Goal: Information Seeking & Learning: Learn about a topic

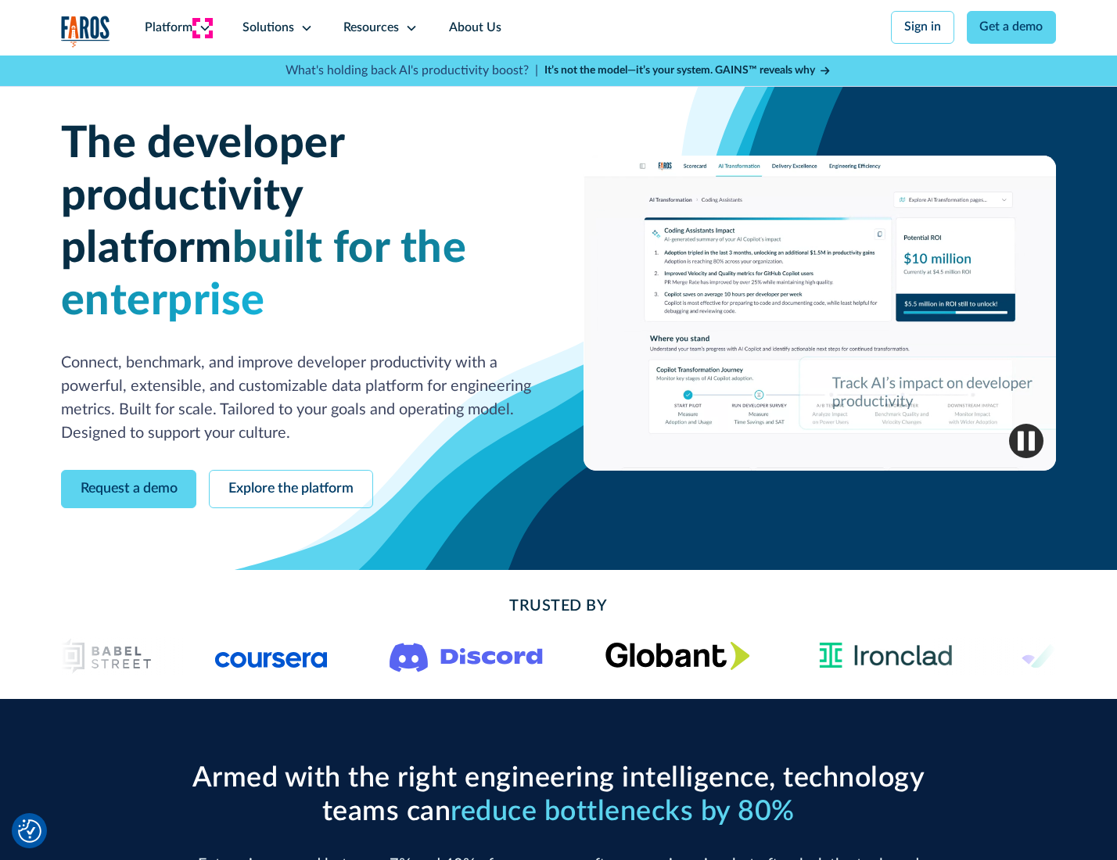
click at [203, 27] on icon at bounding box center [205, 28] width 13 height 13
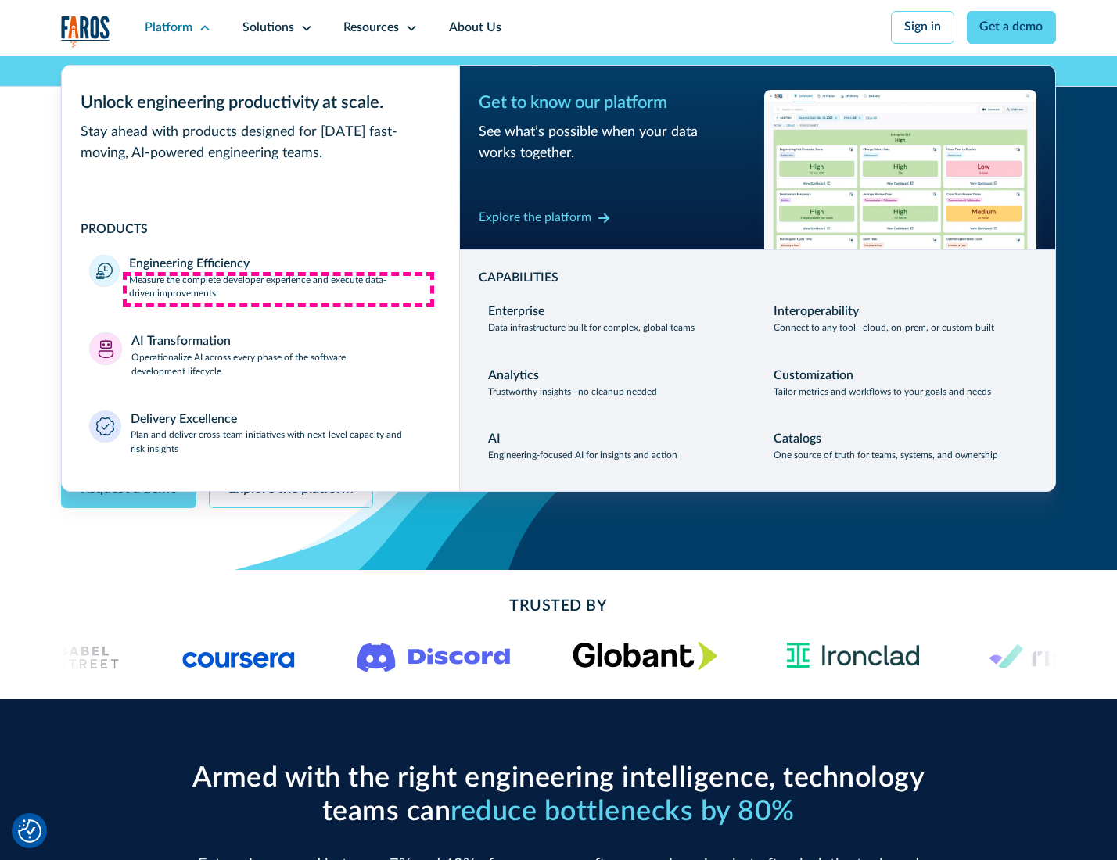
click at [278, 289] on p "Measure the complete developer experience and execute data-driven improvements" at bounding box center [280, 288] width 302 height 28
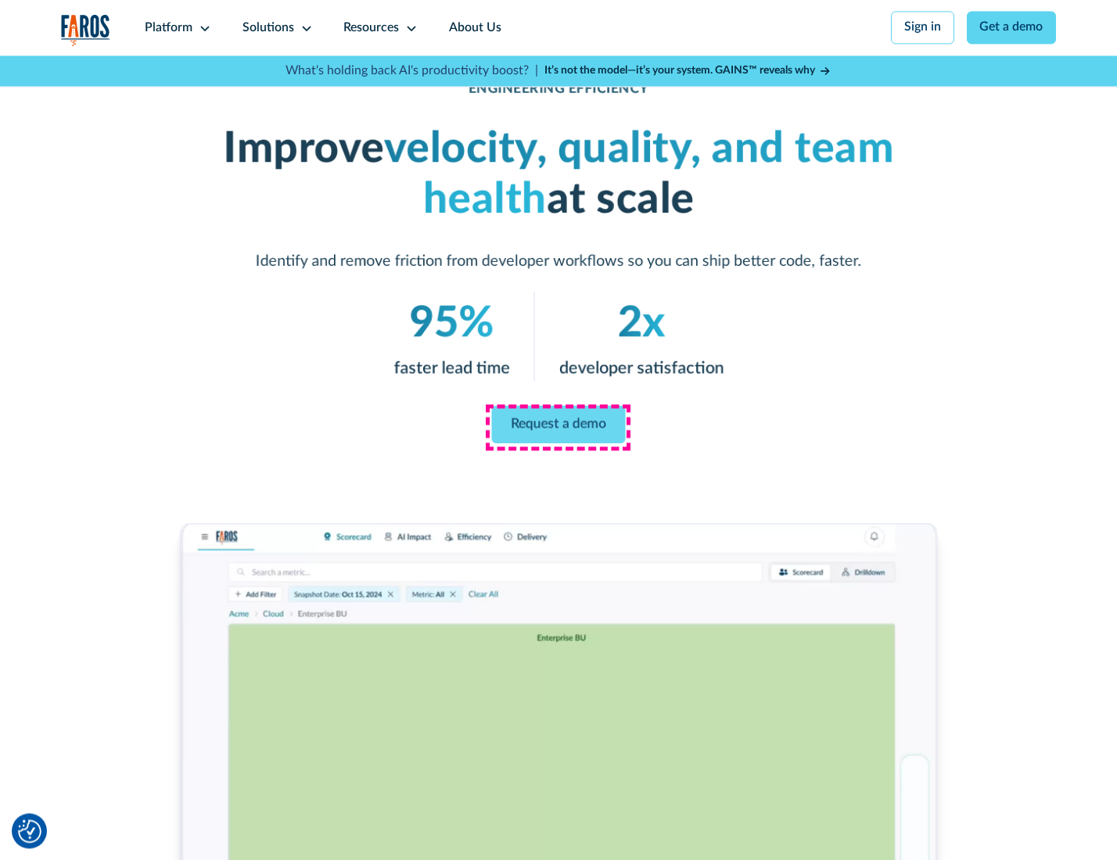
click at [558, 426] on link "Request a demo" at bounding box center [559, 425] width 134 height 38
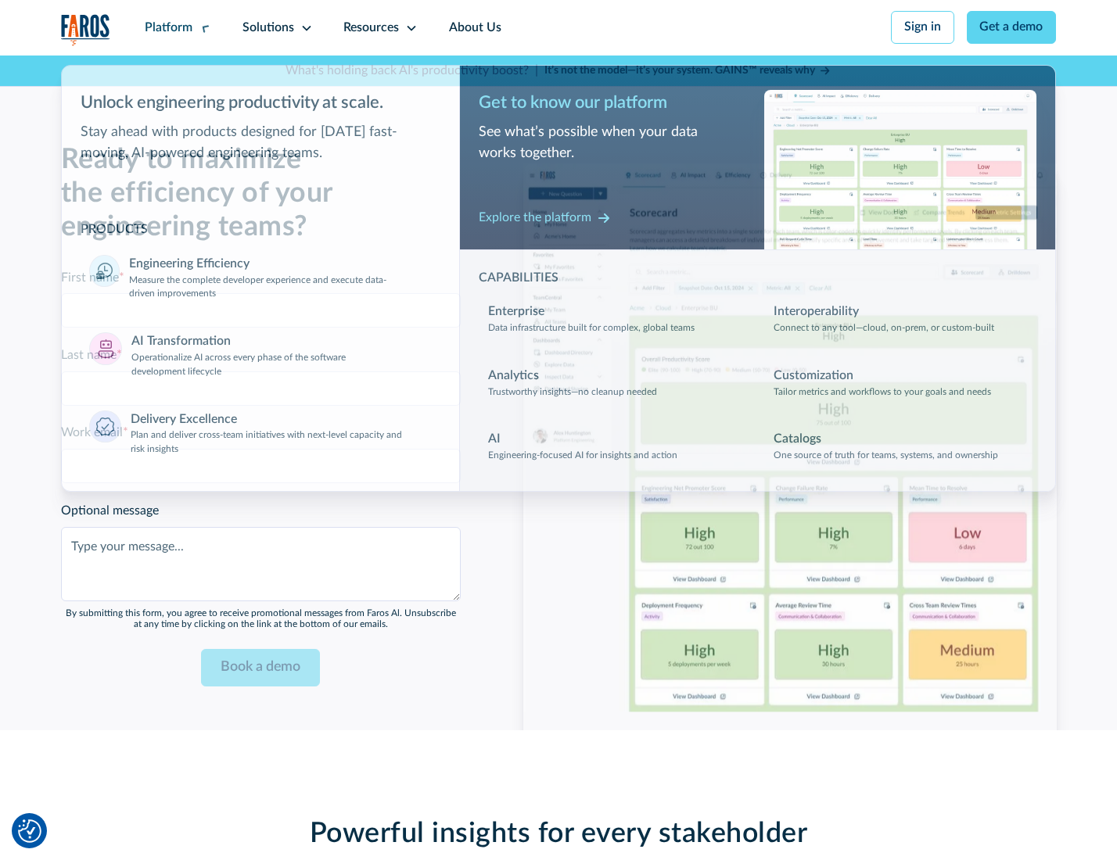
scroll to position [3404, 0]
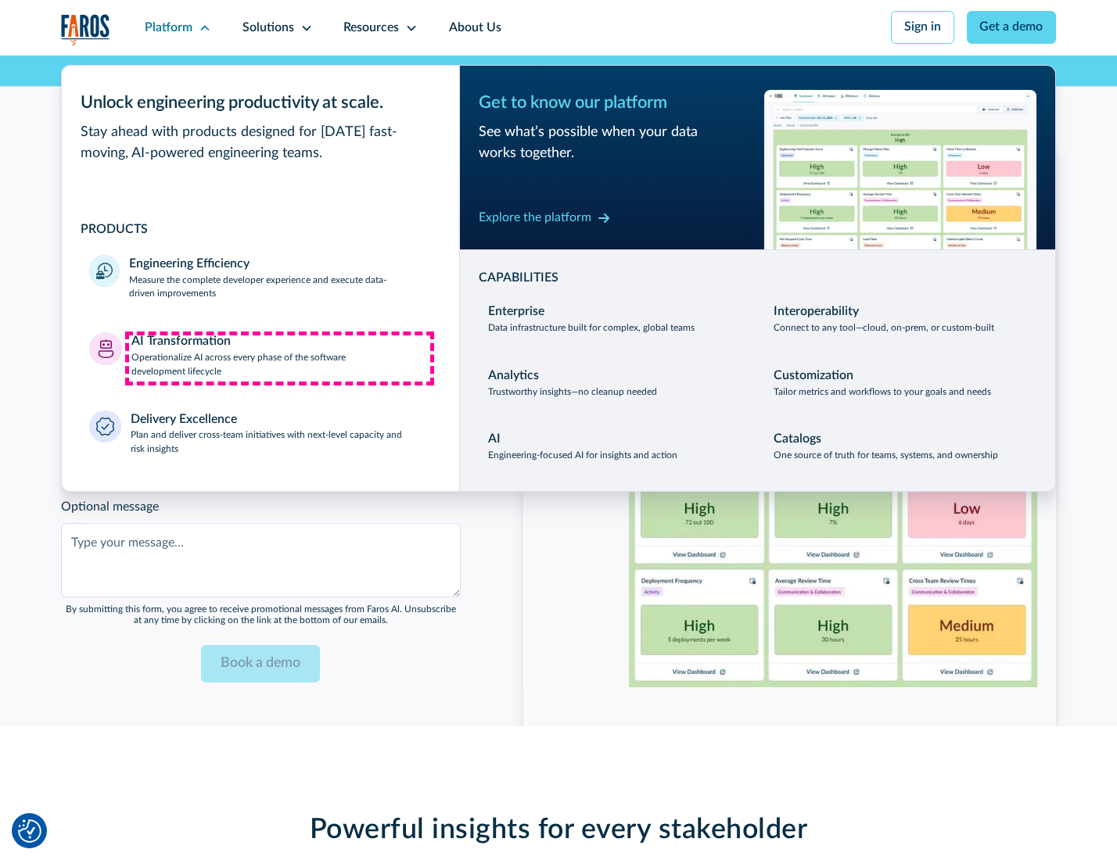
click at [279, 358] on p "Operationalize AI across every phase of the software development lifecycle" at bounding box center [281, 365] width 300 height 28
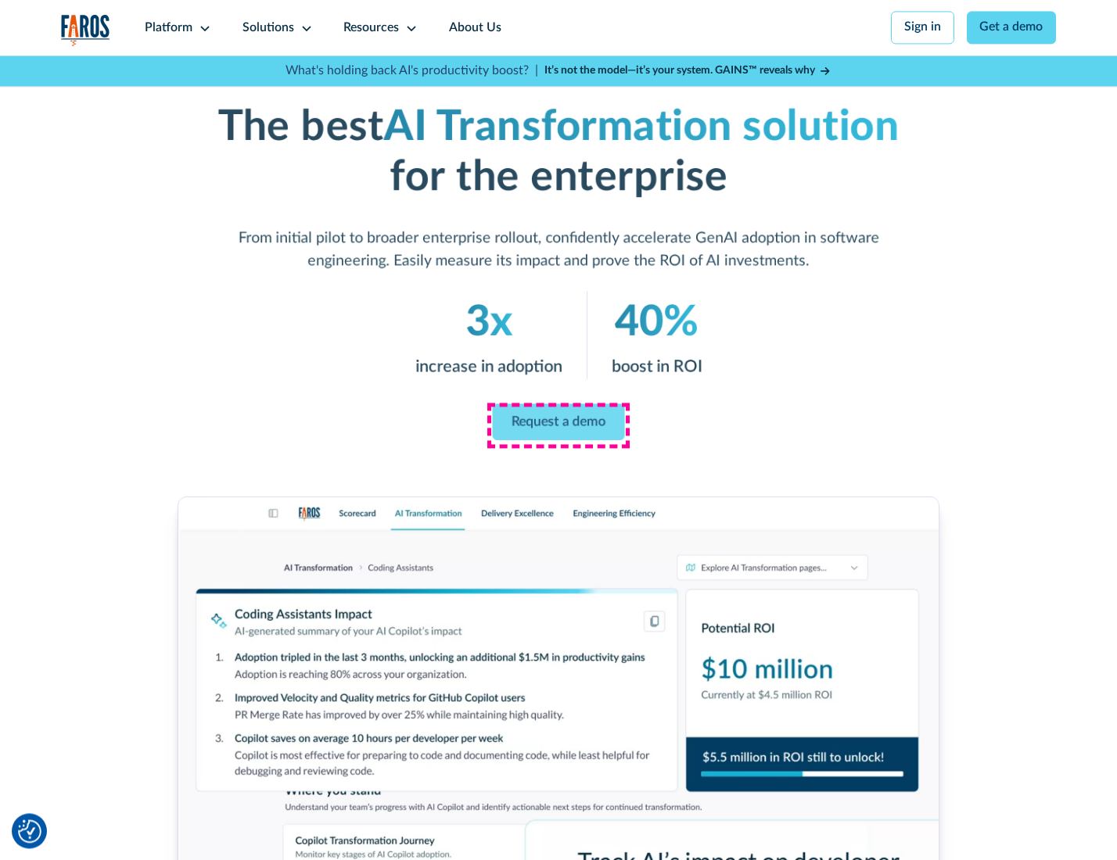
click at [558, 425] on link "Request a demo" at bounding box center [559, 421] width 132 height 37
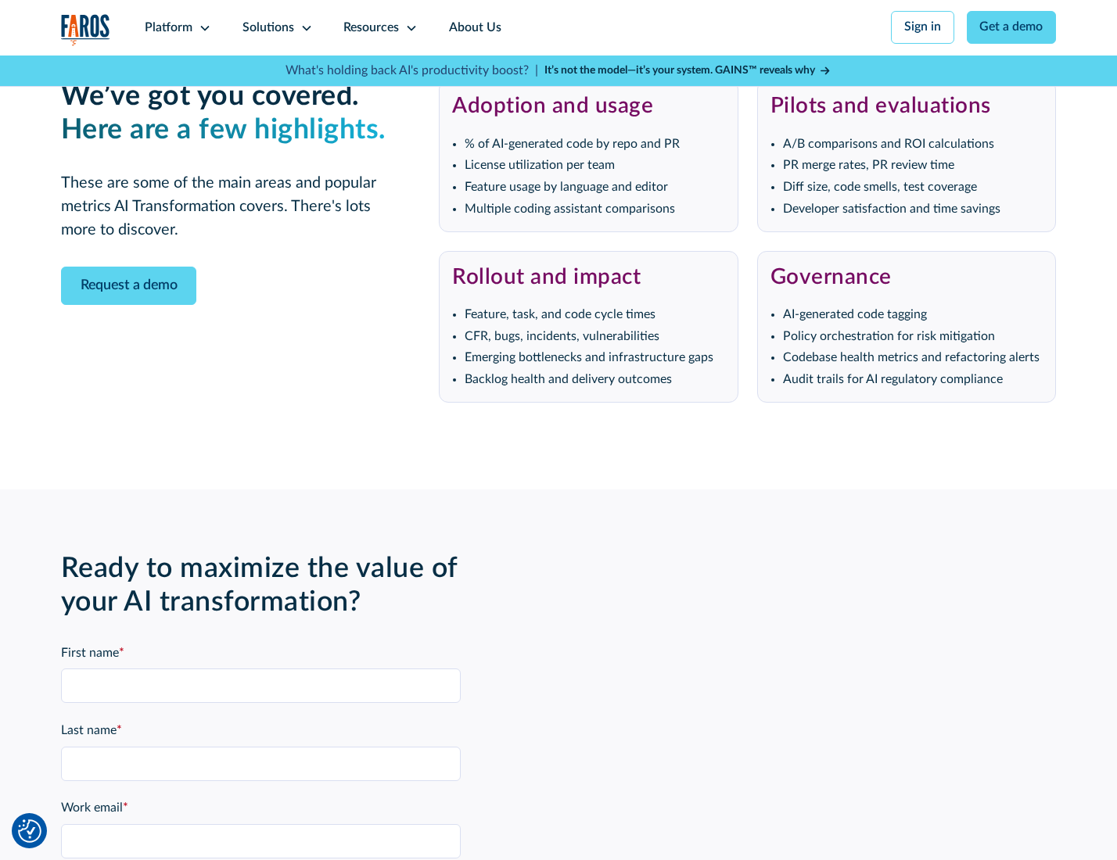
click at [175, 27] on div "Platform" at bounding box center [169, 28] width 48 height 19
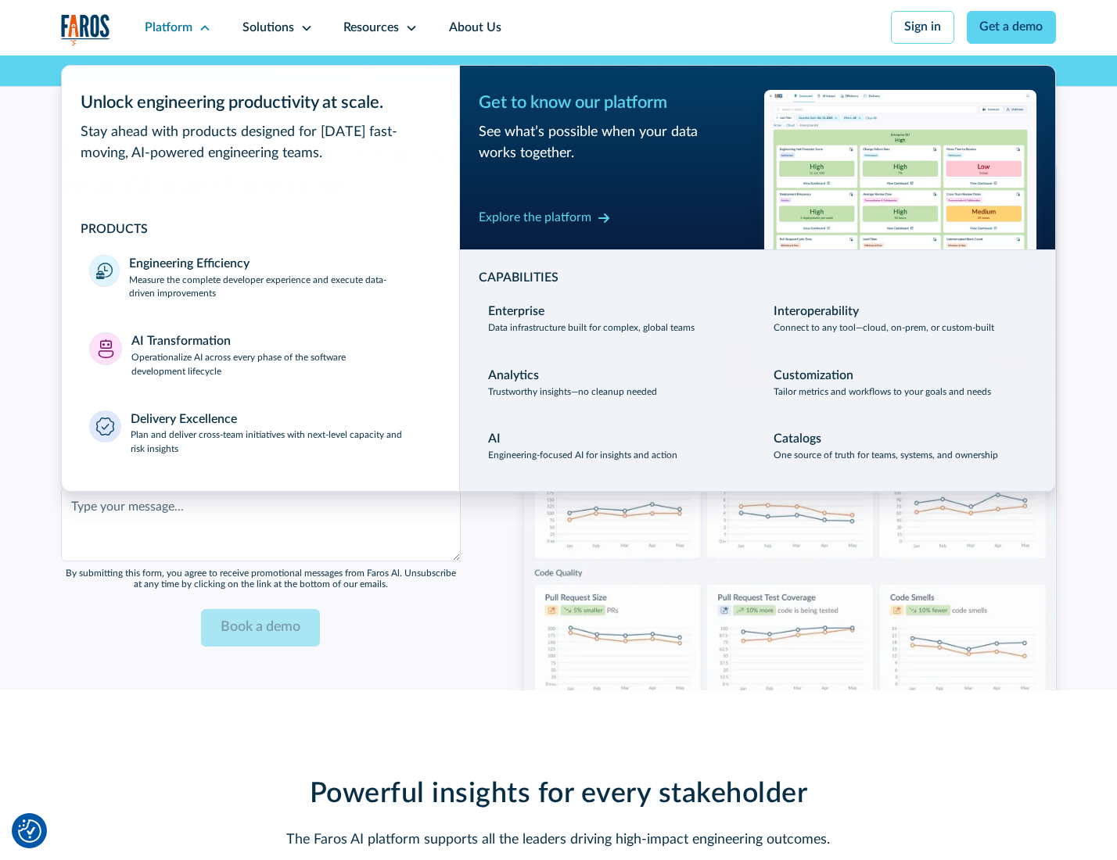
scroll to position [3781, 0]
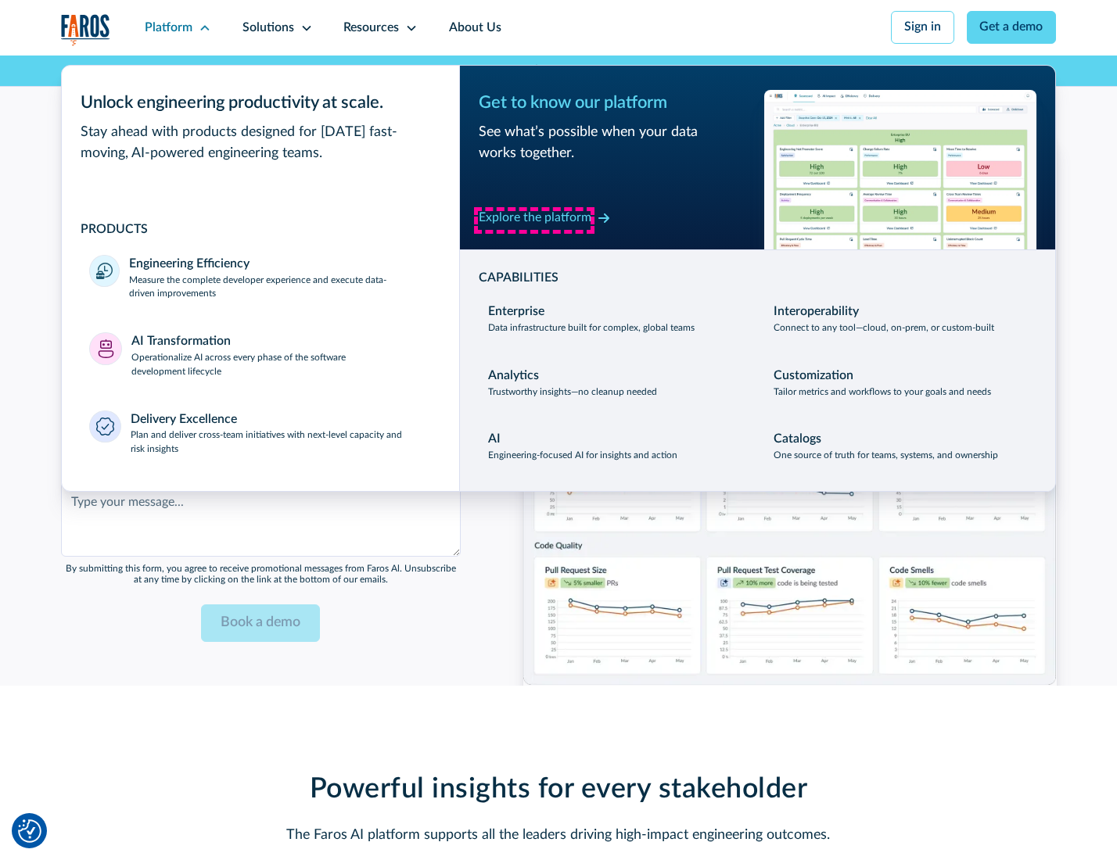
click at [534, 220] on div "Explore the platform" at bounding box center [535, 218] width 113 height 19
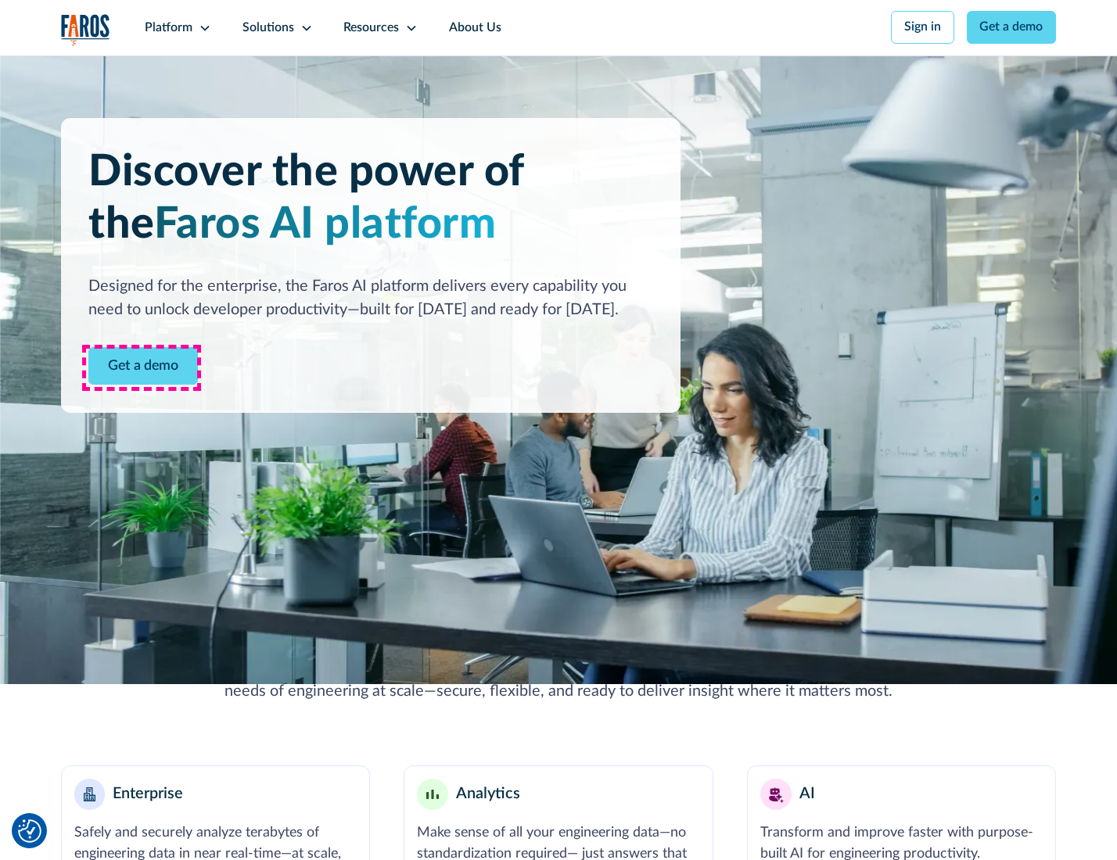
click at [142, 368] on link "Get a demo" at bounding box center [142, 366] width 109 height 38
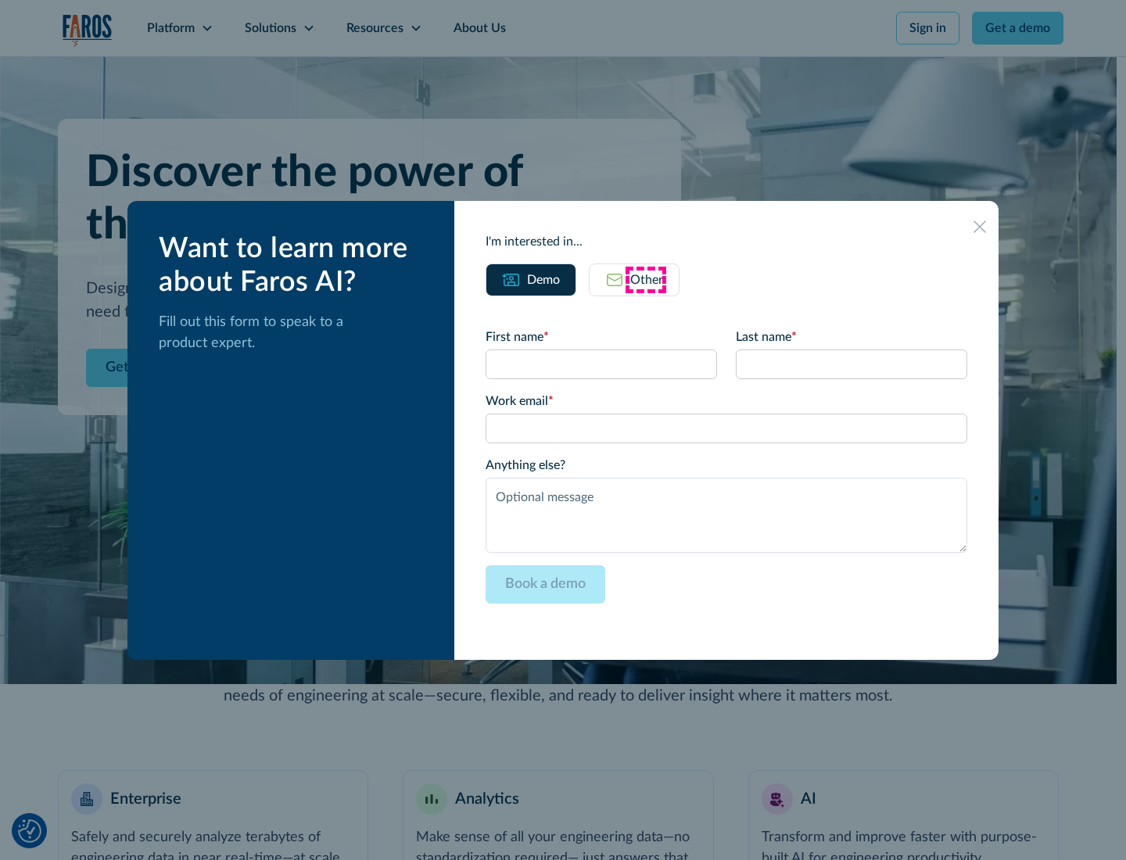
click at [646, 279] on div "Other" at bounding box center [646, 280] width 33 height 19
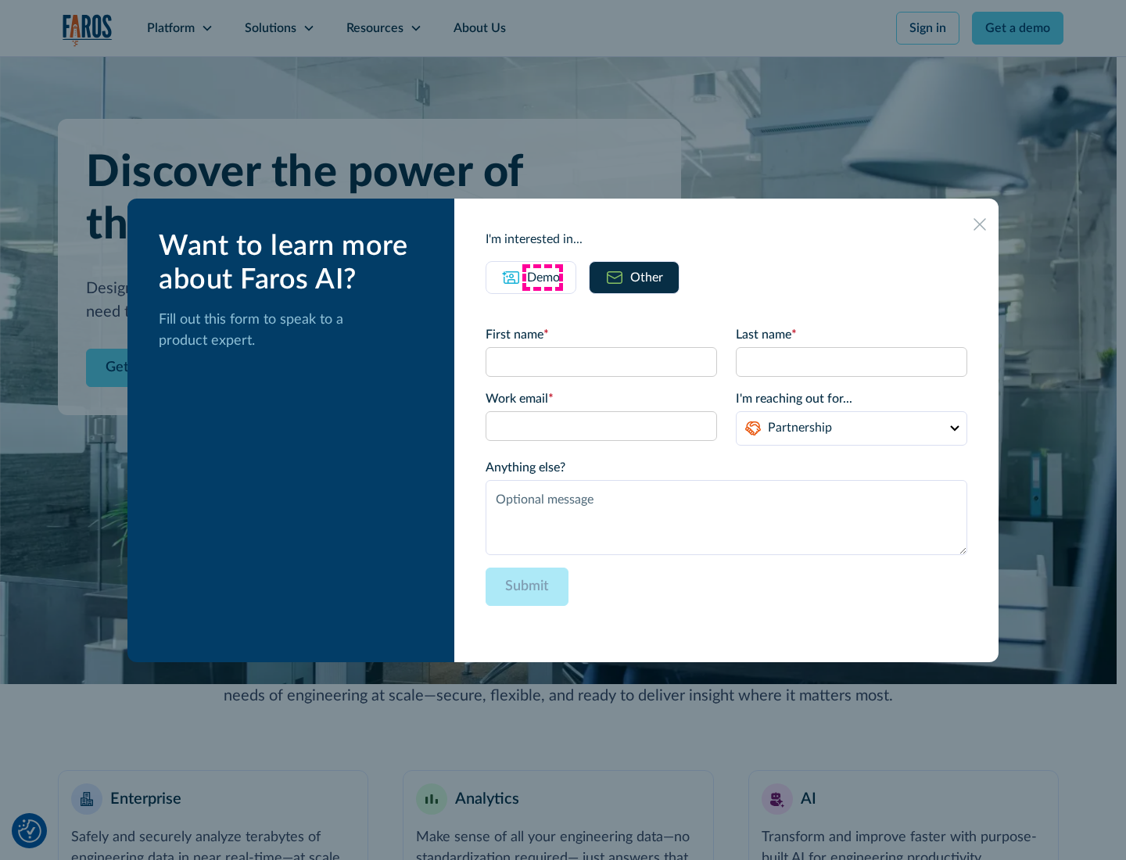
click at [542, 277] on div "Demo" at bounding box center [543, 277] width 33 height 19
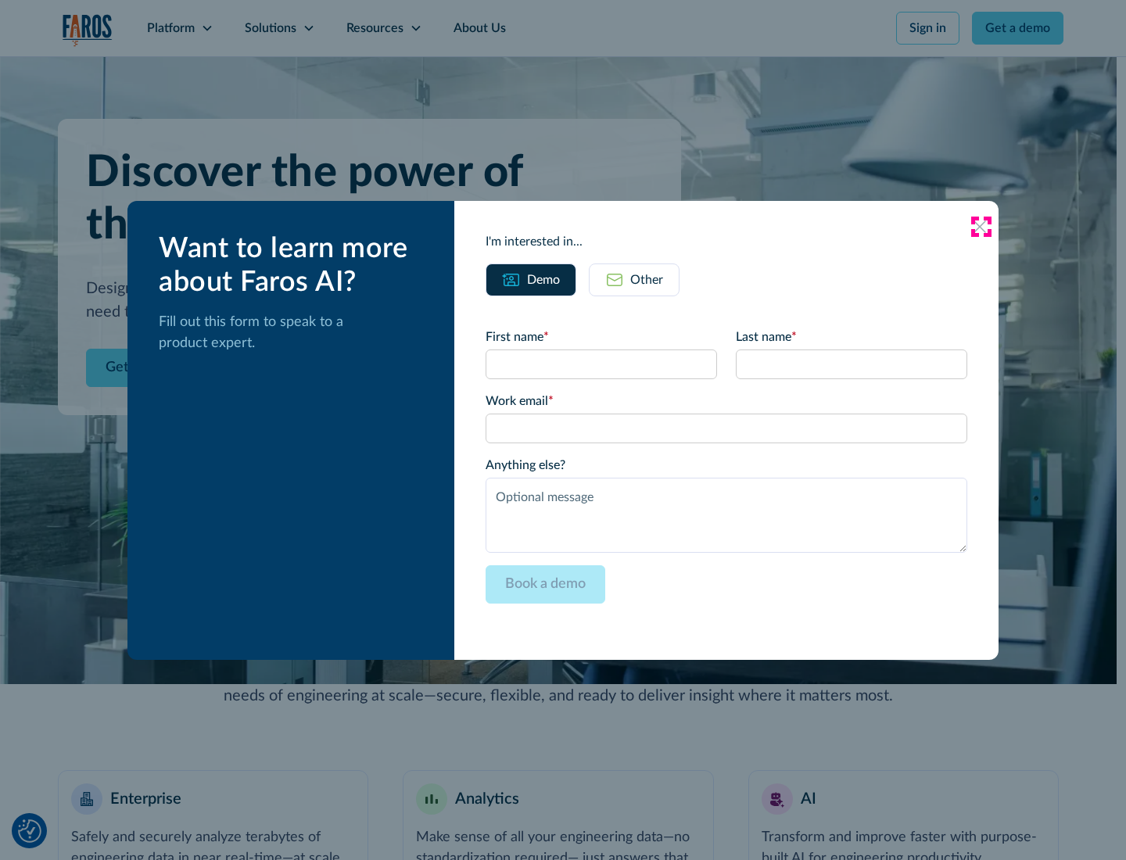
click at [981, 226] on icon at bounding box center [980, 227] width 13 height 13
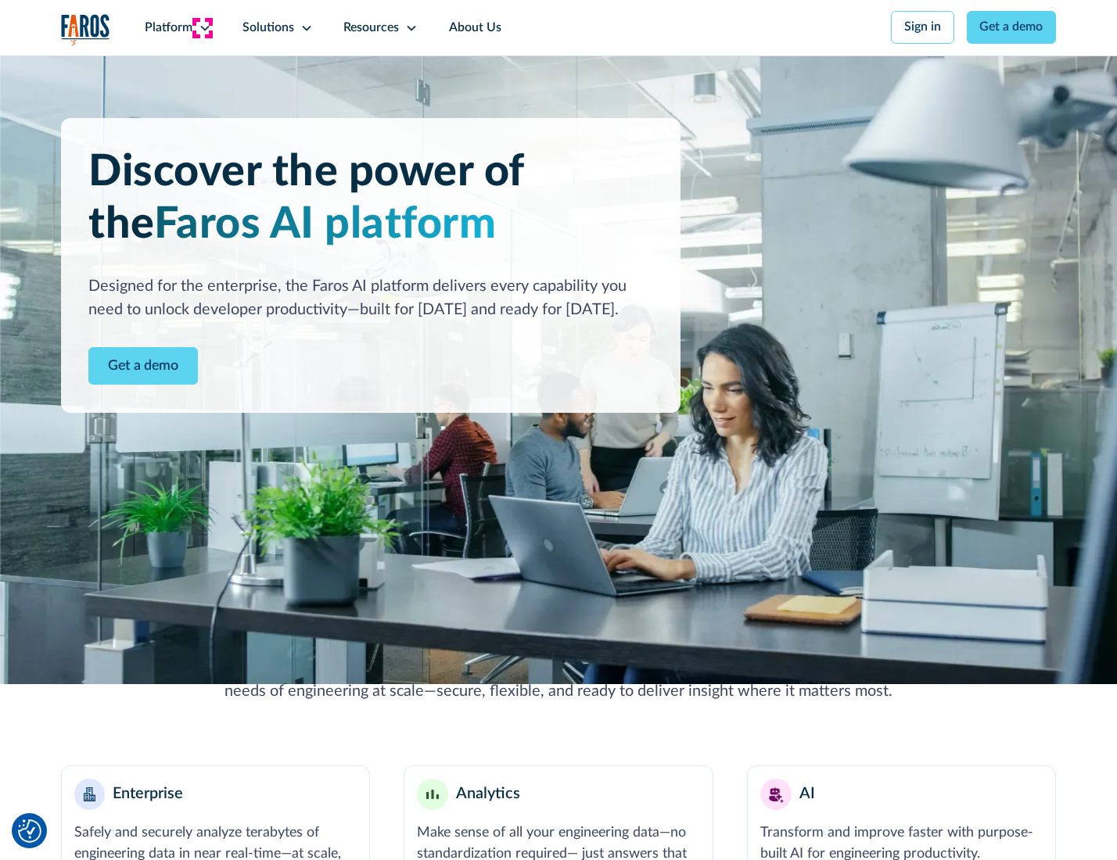
click at [203, 27] on icon at bounding box center [205, 28] width 13 height 13
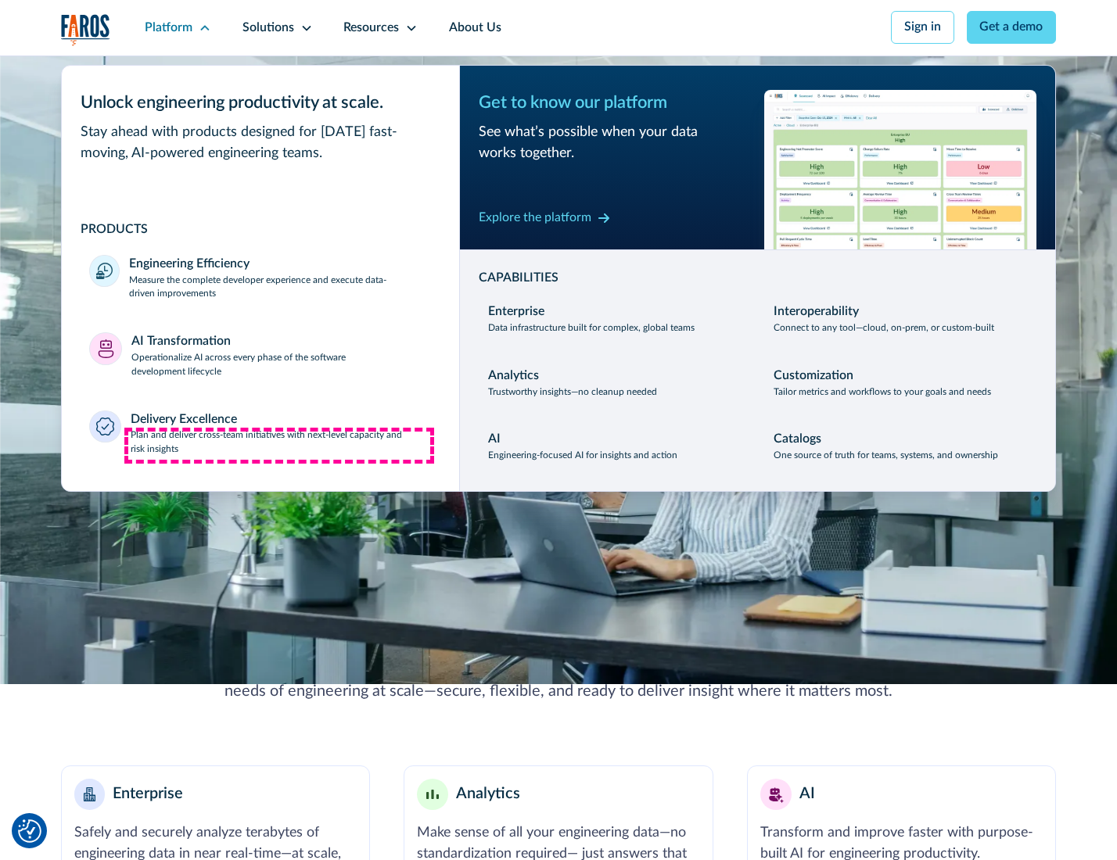
click at [279, 446] on p "Plan and deliver cross-team initiatives with next-level capacity and risk insig…" at bounding box center [281, 443] width 301 height 28
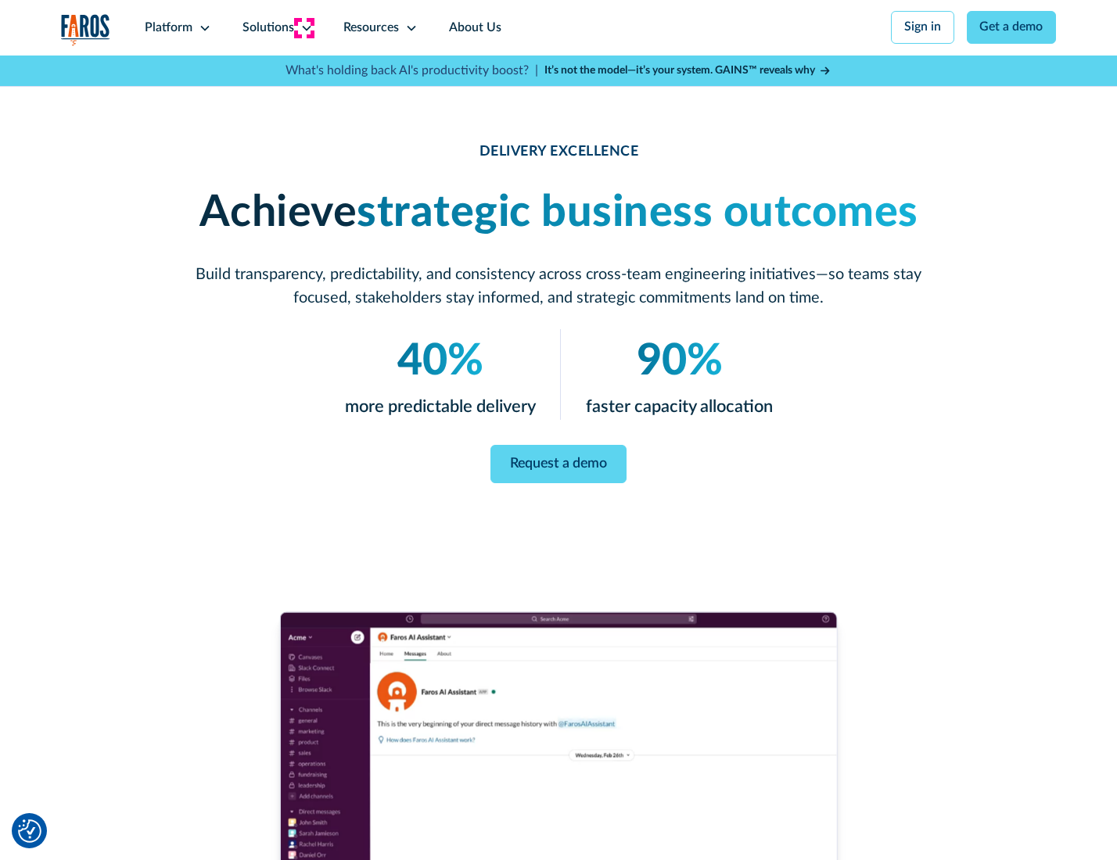
click at [303, 27] on icon at bounding box center [306, 28] width 13 height 13
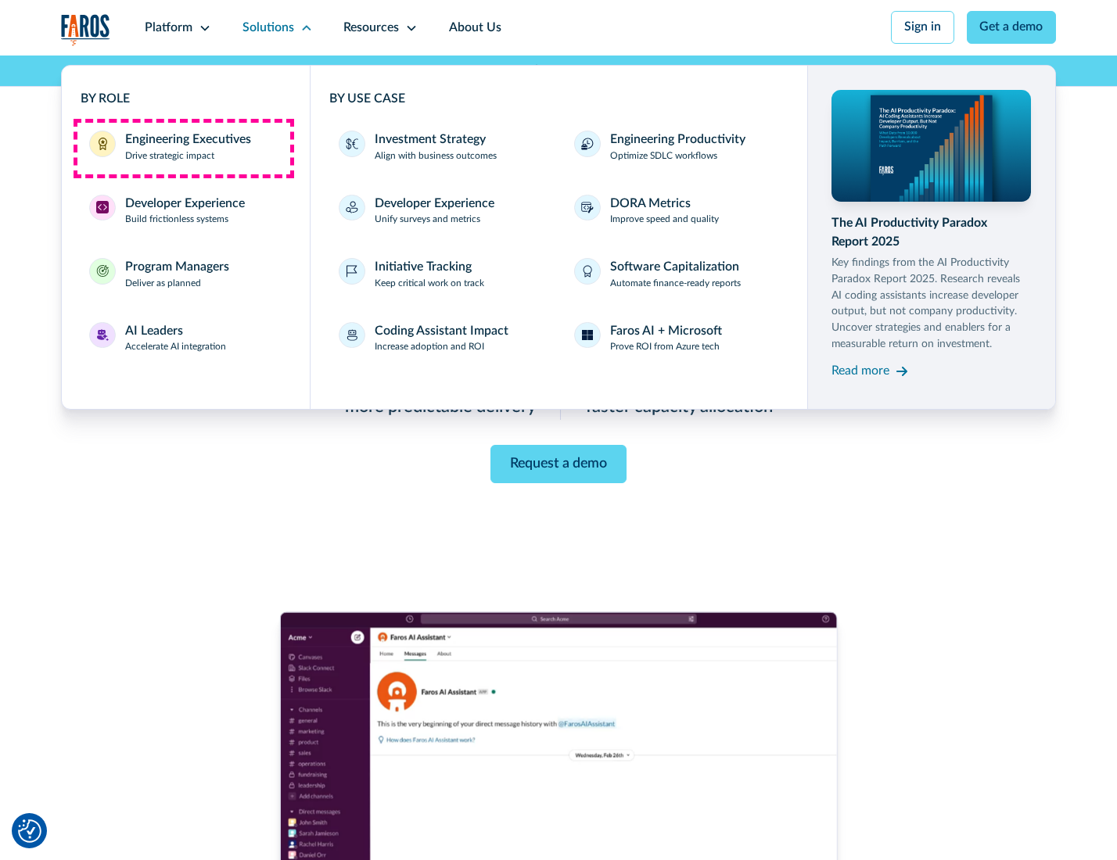
click at [183, 148] on div "Engineering Executives" at bounding box center [188, 140] width 126 height 19
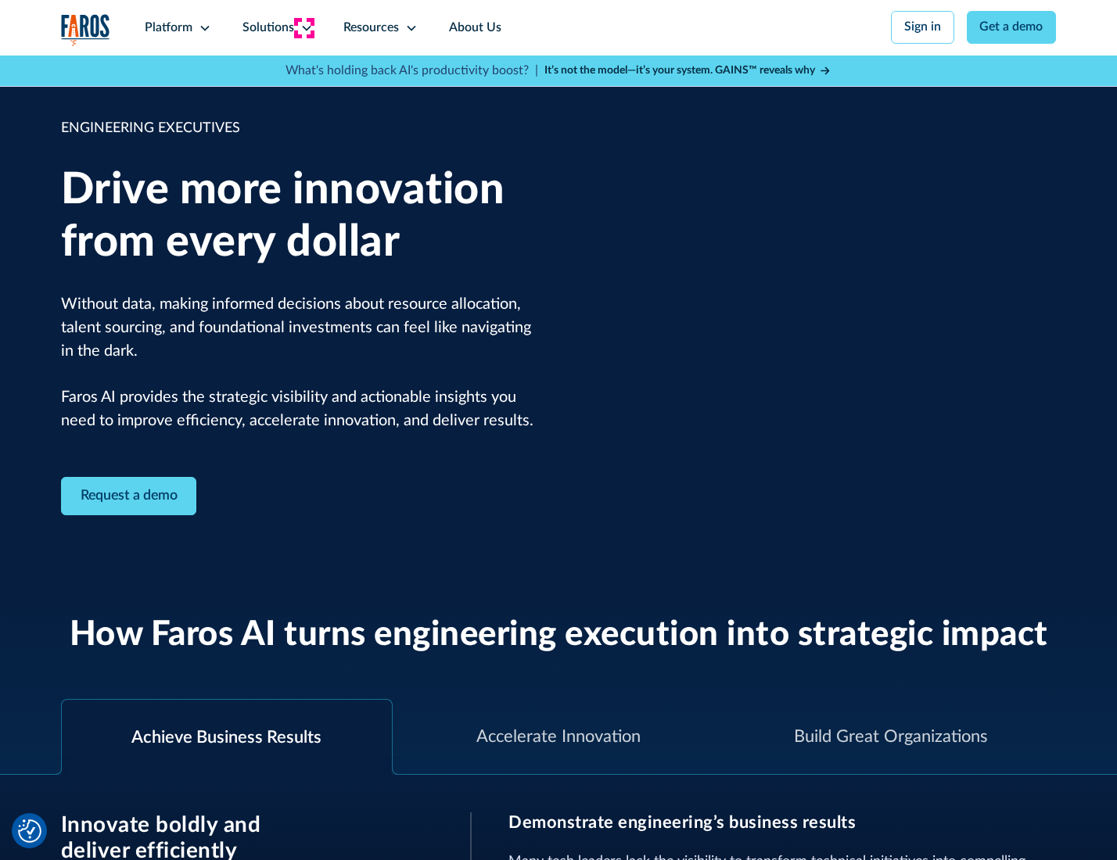
click at [303, 27] on icon at bounding box center [306, 28] width 13 height 13
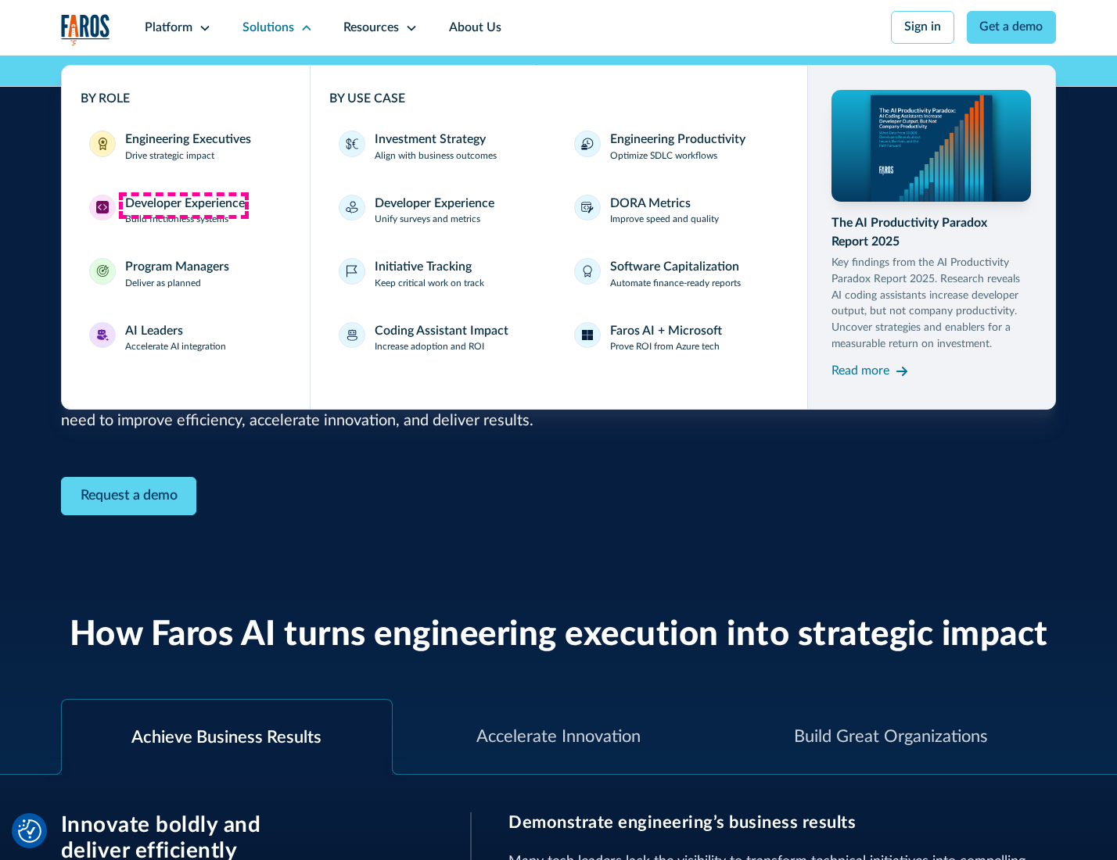
click at [183, 205] on div "Developer Experience" at bounding box center [185, 204] width 120 height 19
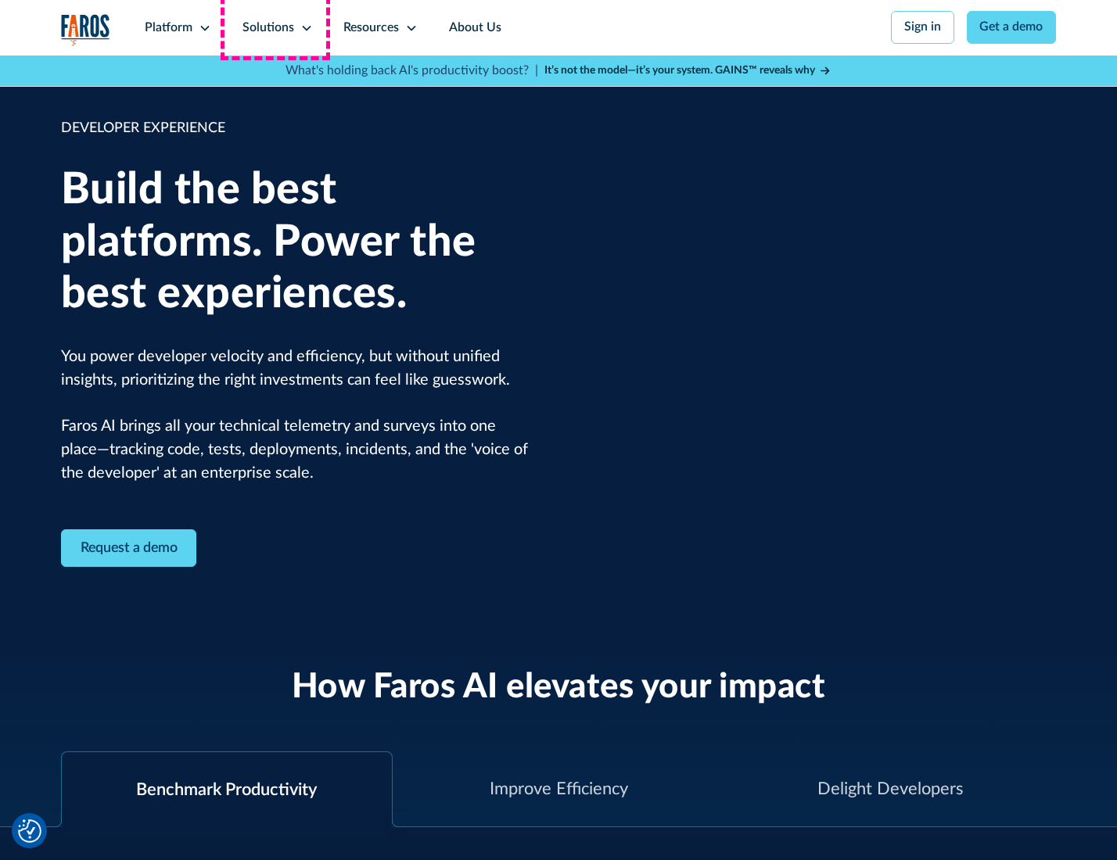
click at [275, 27] on div "Solutions" at bounding box center [268, 28] width 52 height 19
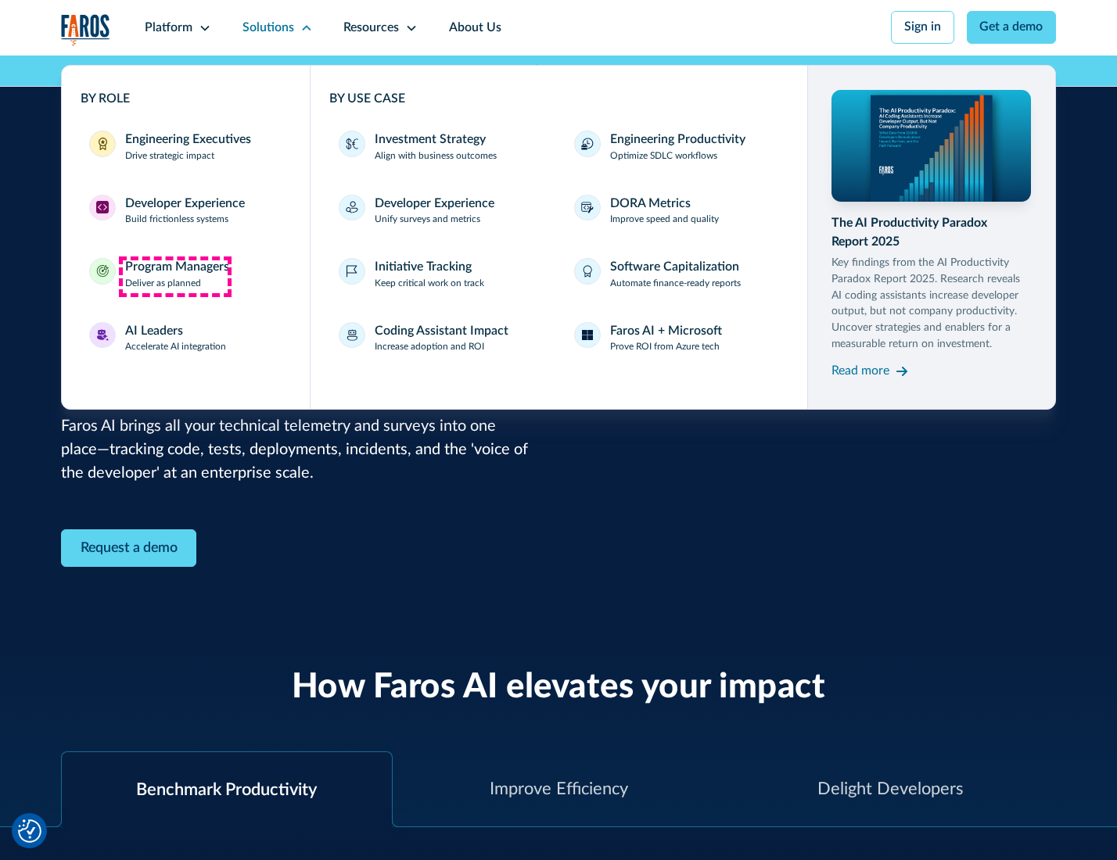
click at [174, 276] on div "Program Managers" at bounding box center [177, 267] width 104 height 19
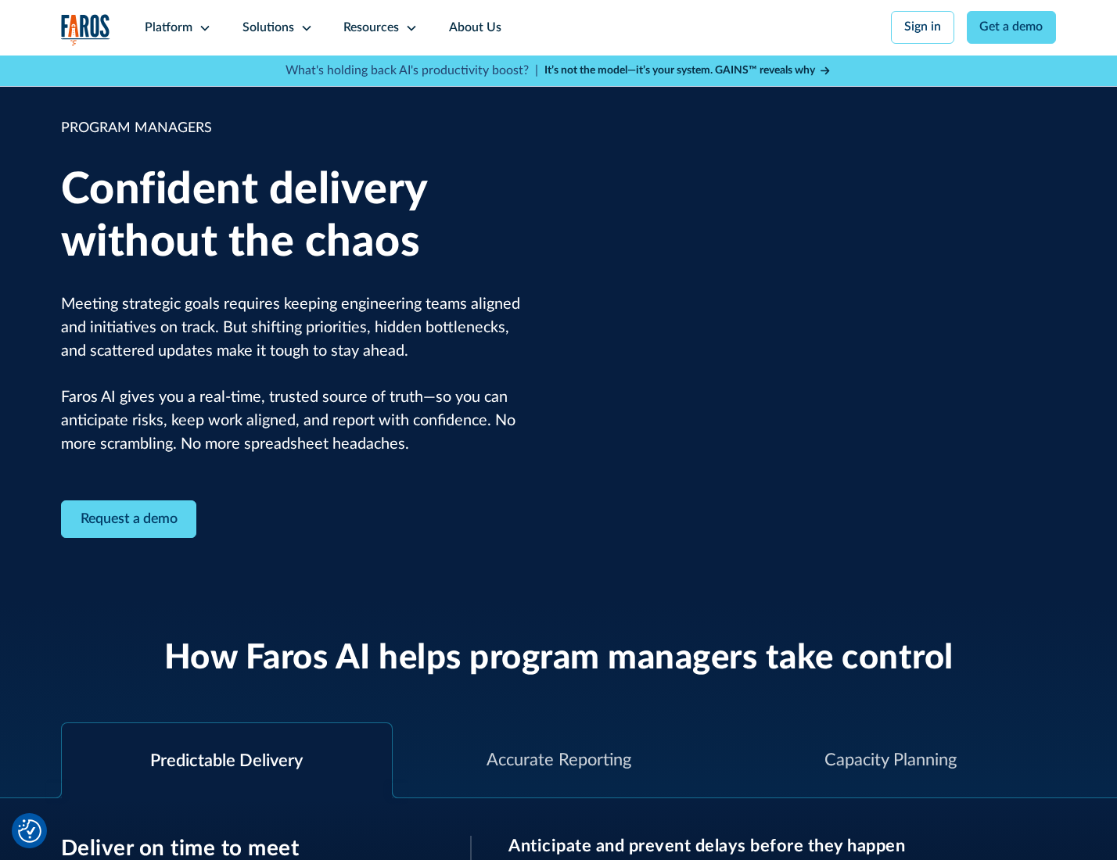
click at [303, 28] on icon at bounding box center [306, 28] width 13 height 13
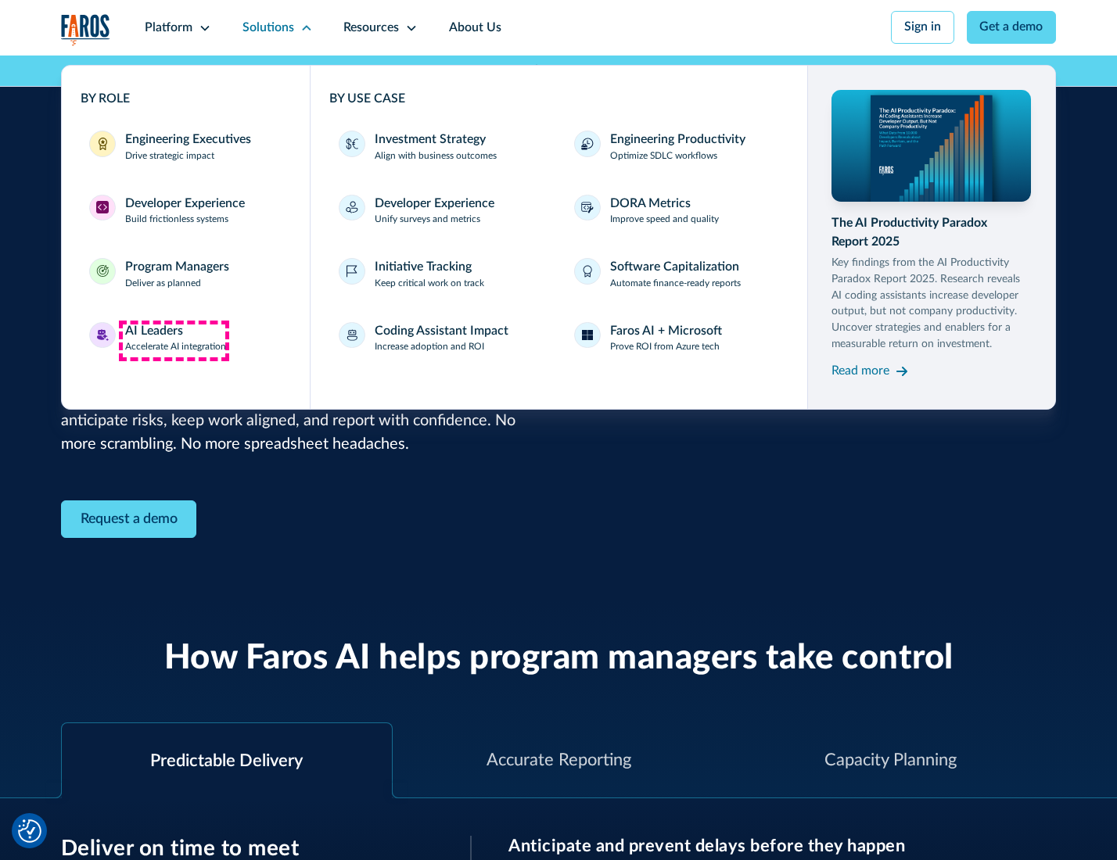
click at [174, 340] on div "AI Leaders" at bounding box center [154, 331] width 58 height 19
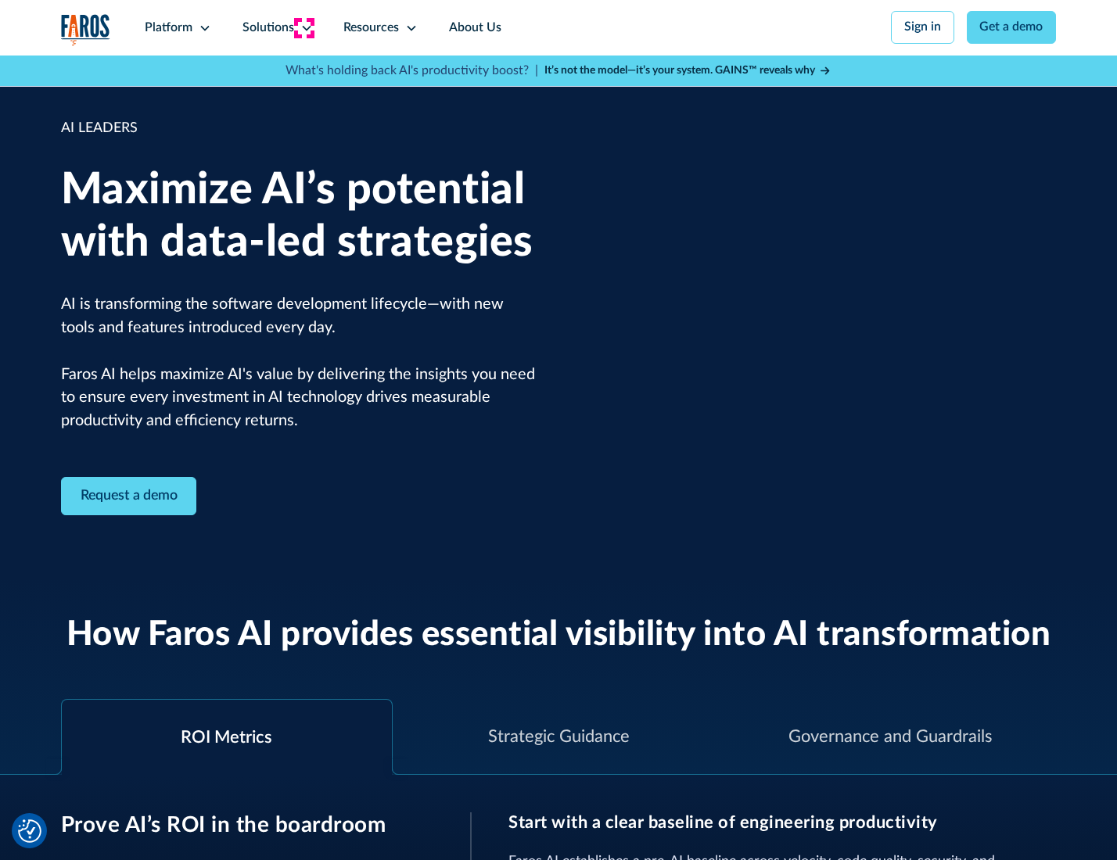
click at [303, 27] on icon at bounding box center [306, 28] width 13 height 13
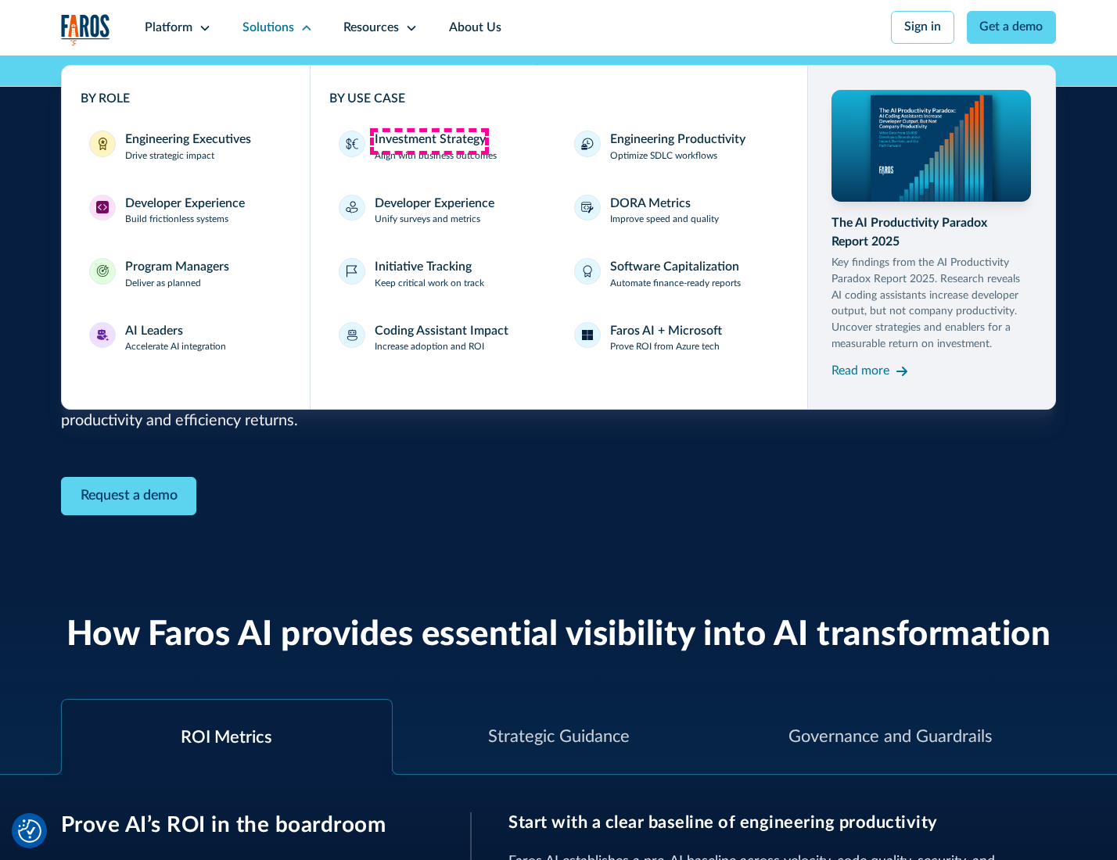
click at [429, 141] on div "Investment Strategy" at bounding box center [430, 140] width 111 height 19
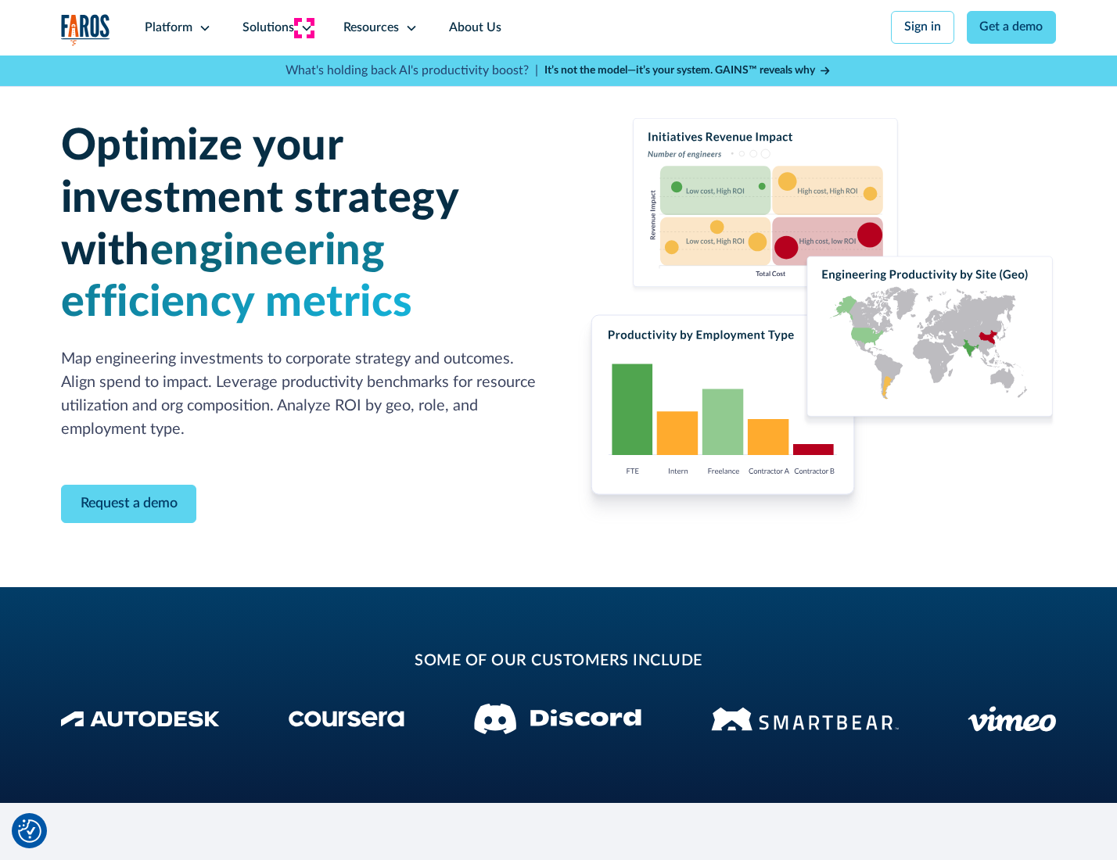
click at [303, 27] on icon at bounding box center [306, 28] width 13 height 13
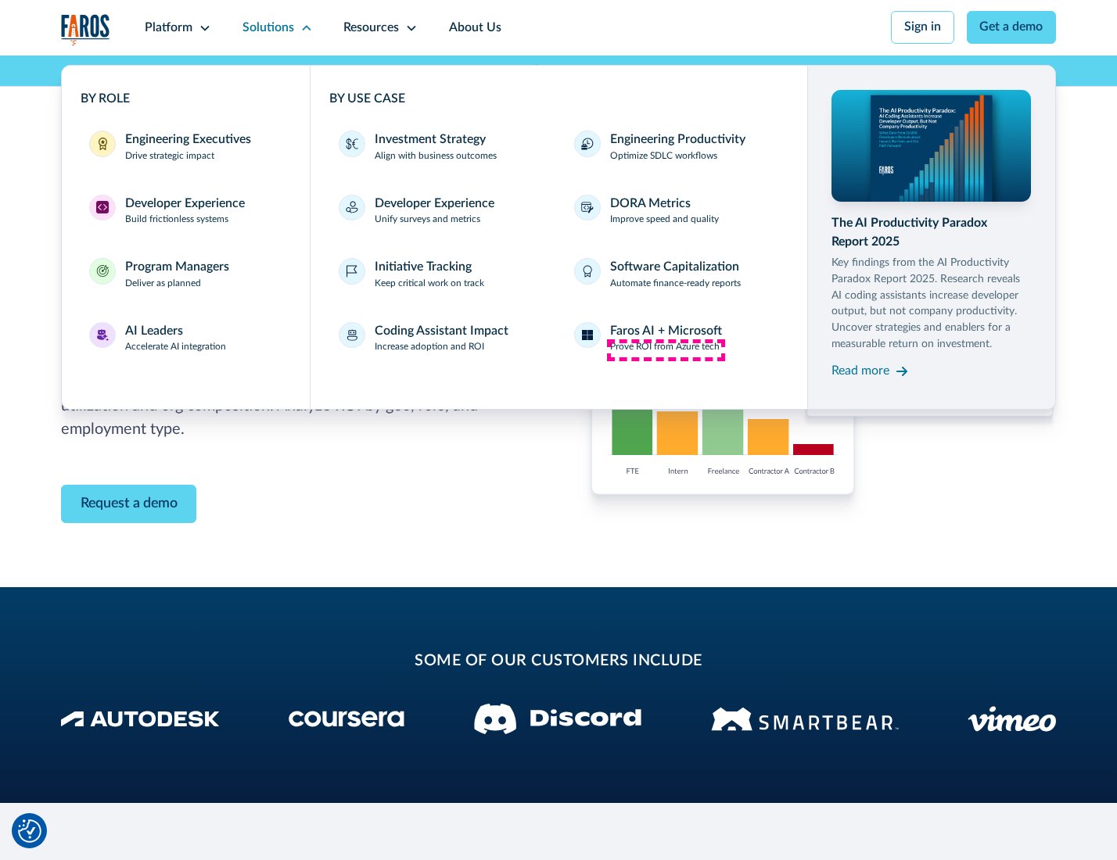
click at [665, 350] on p "Prove ROI from Azure tech" at bounding box center [664, 347] width 109 height 14
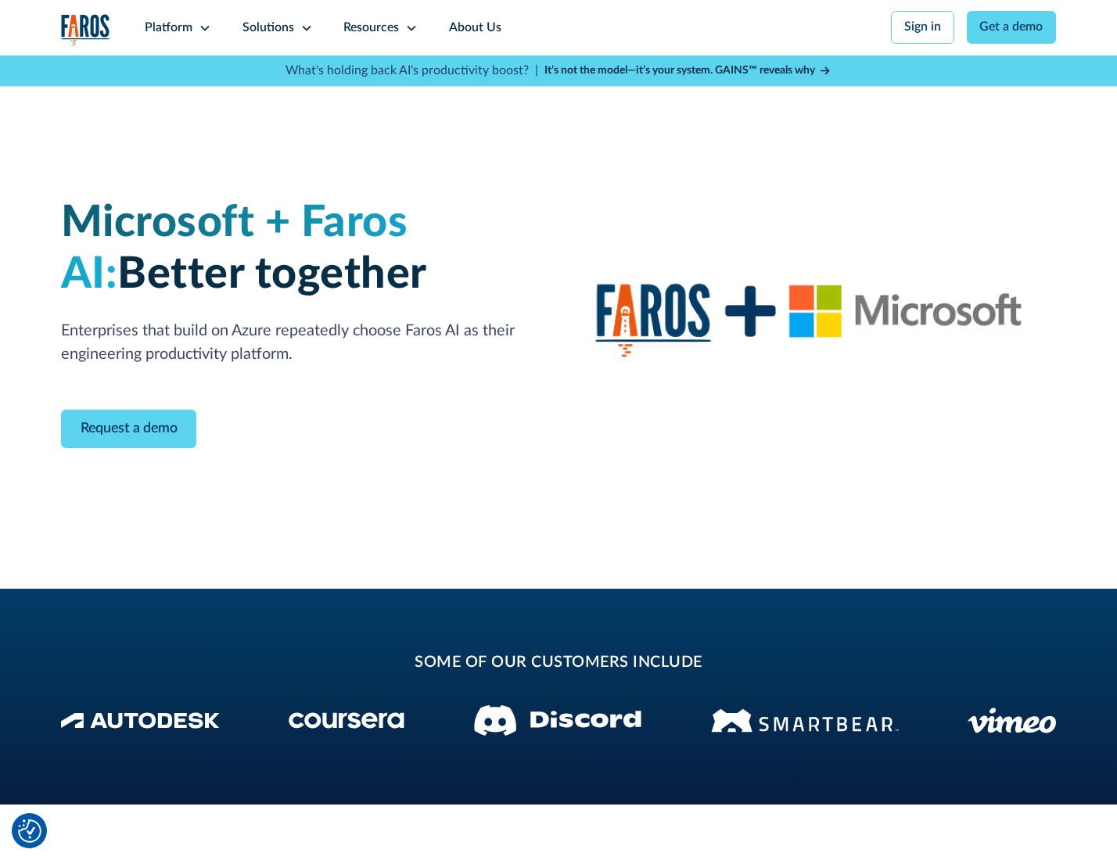
click at [303, 27] on icon at bounding box center [306, 28] width 13 height 13
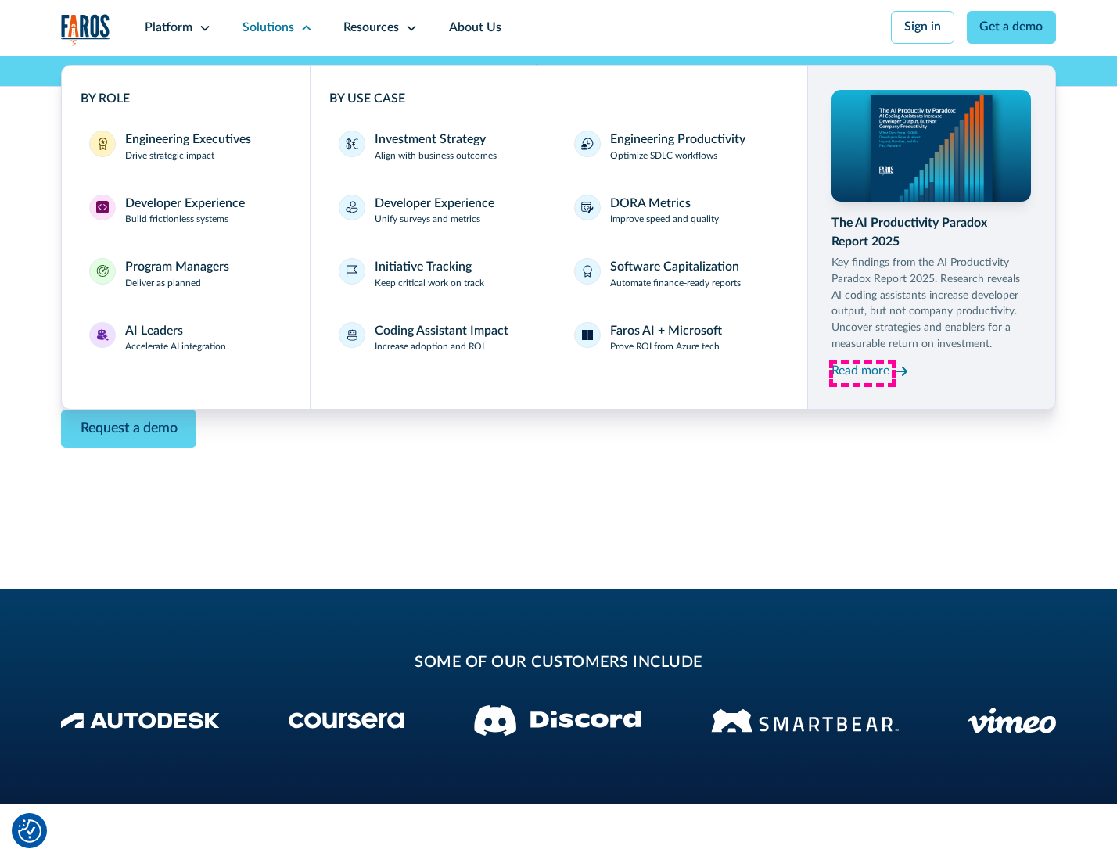
click at [862, 374] on div "Read more" at bounding box center [860, 371] width 58 height 19
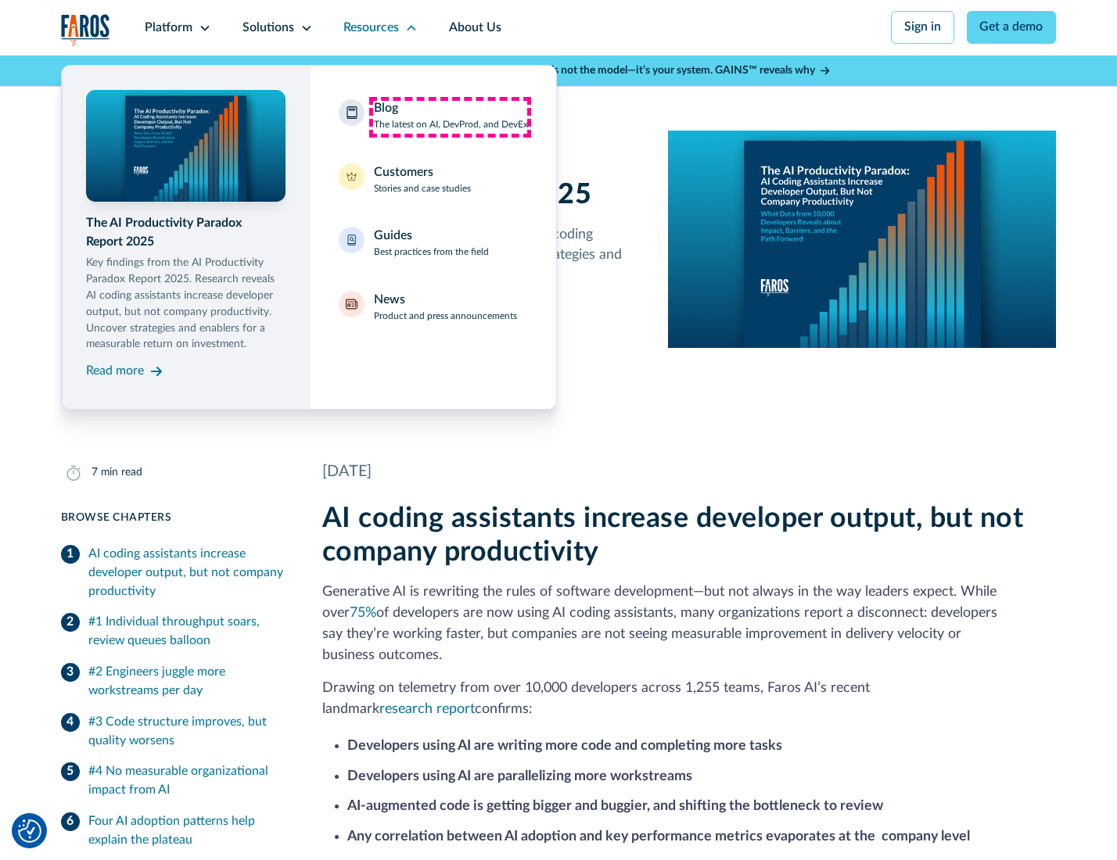
click at [450, 117] on div "Blog The latest on AI, DevProd, and DevEx" at bounding box center [451, 115] width 154 height 33
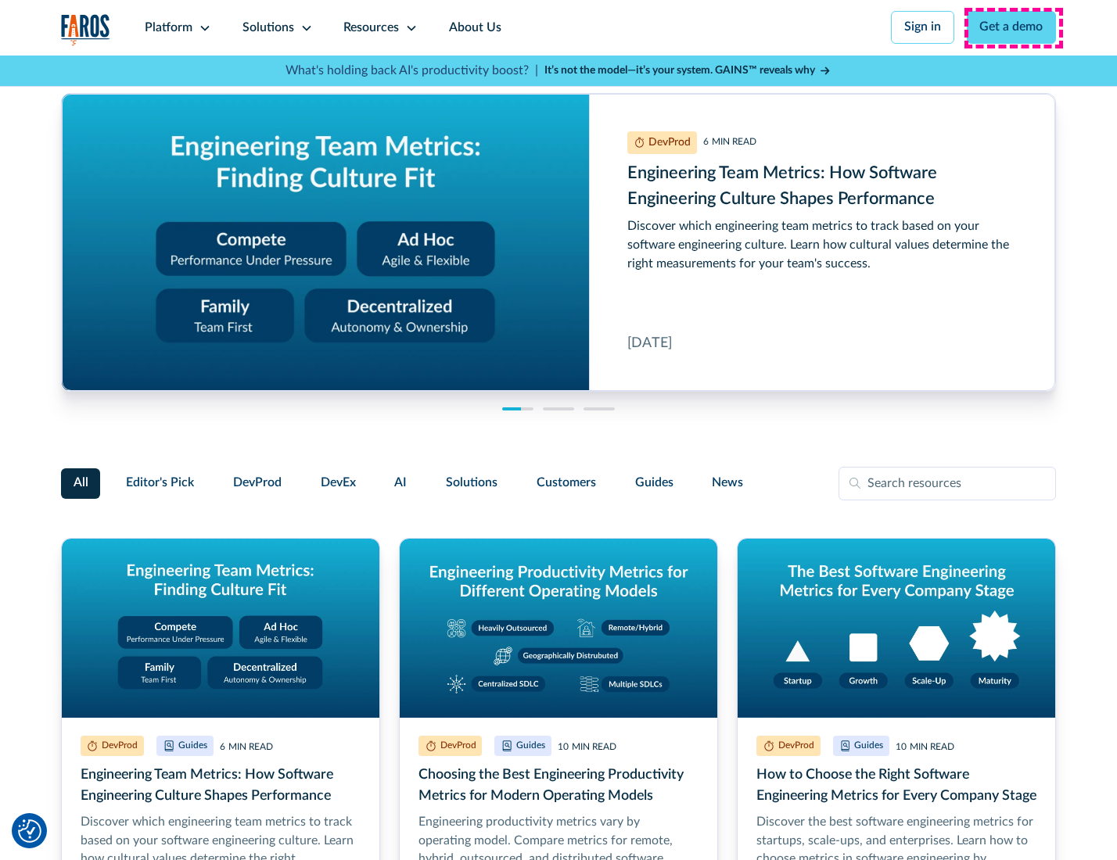
click at [1013, 27] on link "Get a demo" at bounding box center [1012, 27] width 90 height 33
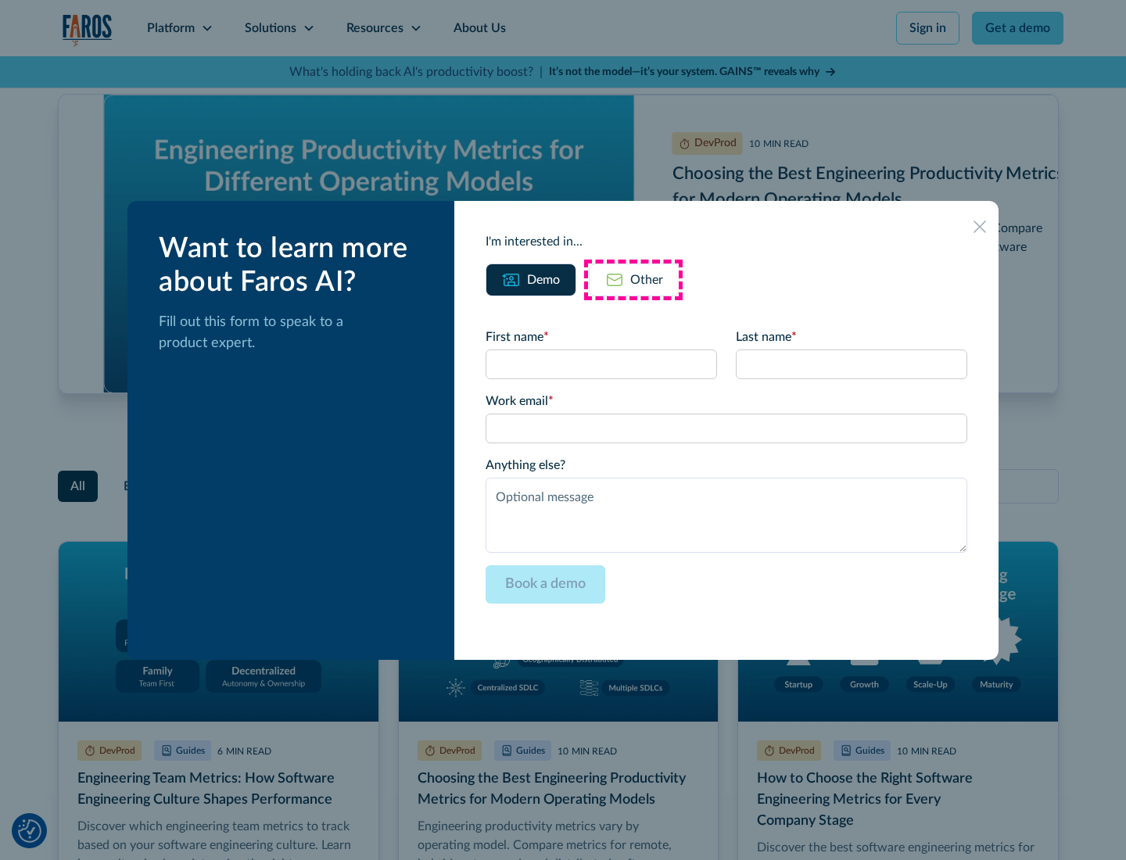
click at [633, 279] on div "Other" at bounding box center [646, 280] width 33 height 19
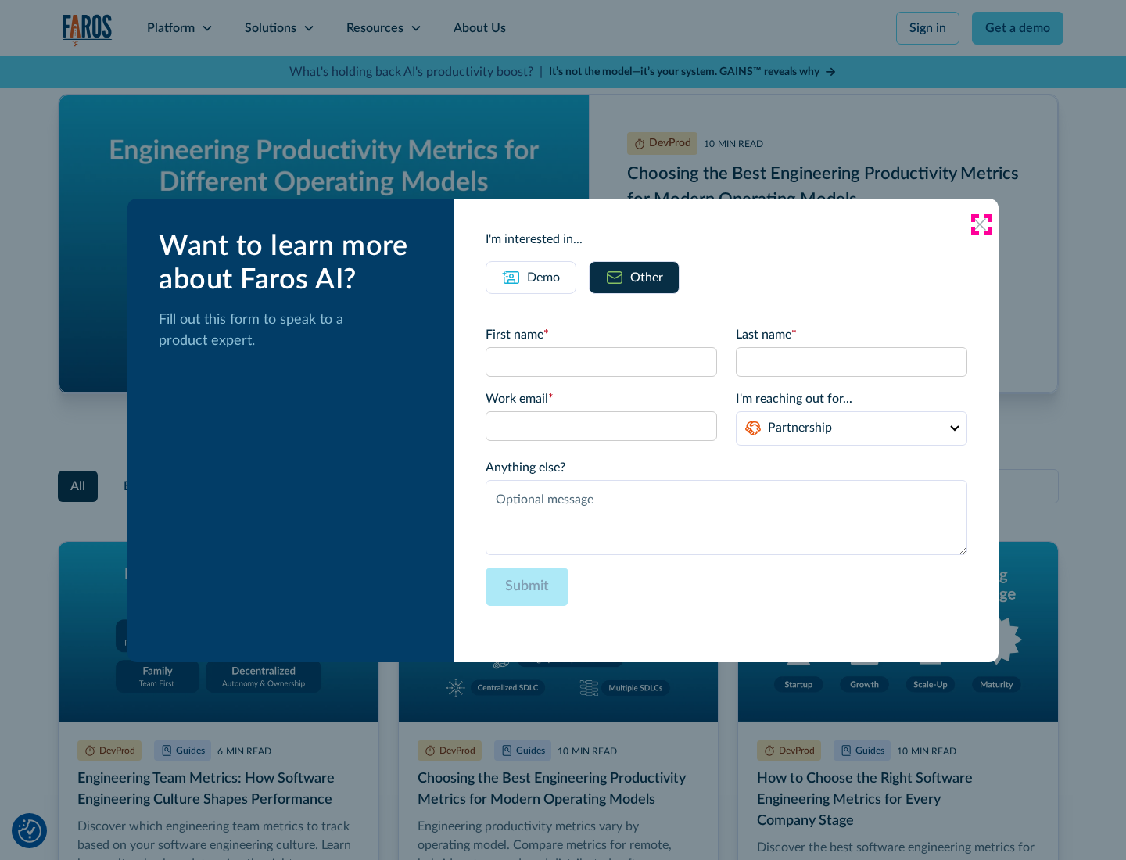
click at [981, 224] on icon at bounding box center [980, 224] width 13 height 13
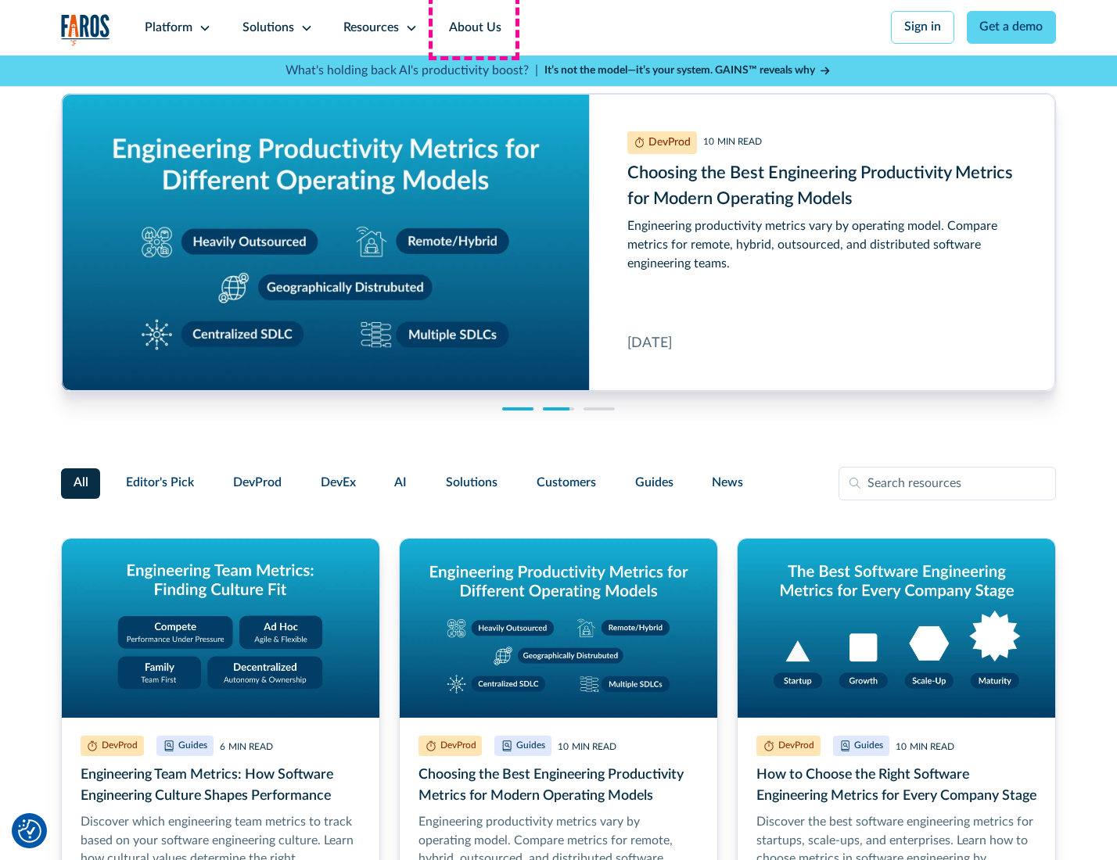
click at [473, 27] on link "About Us" at bounding box center [475, 28] width 84 height 56
